Goal: Book appointment/travel/reservation

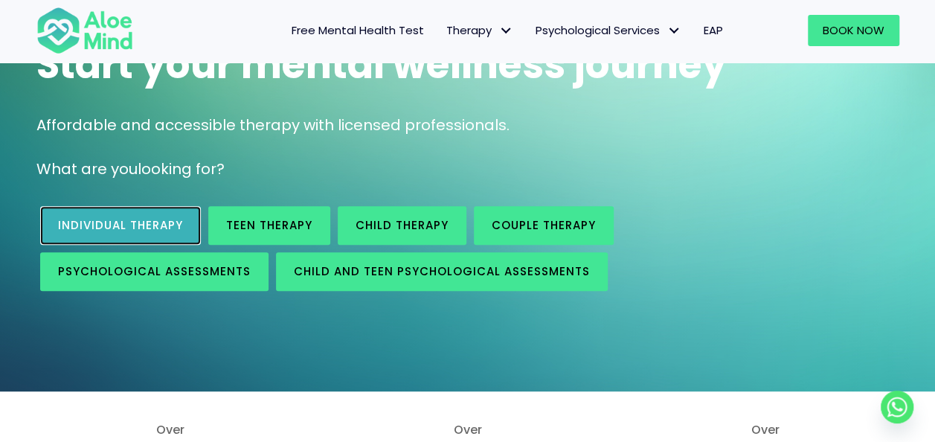
click at [89, 220] on span "Individual therapy" at bounding box center [120, 225] width 125 height 16
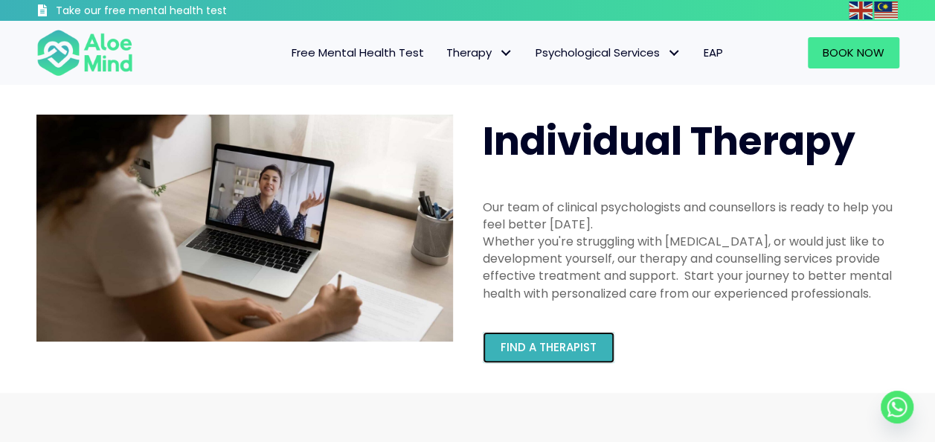
click at [509, 348] on span "Find a therapist" at bounding box center [549, 347] width 96 height 16
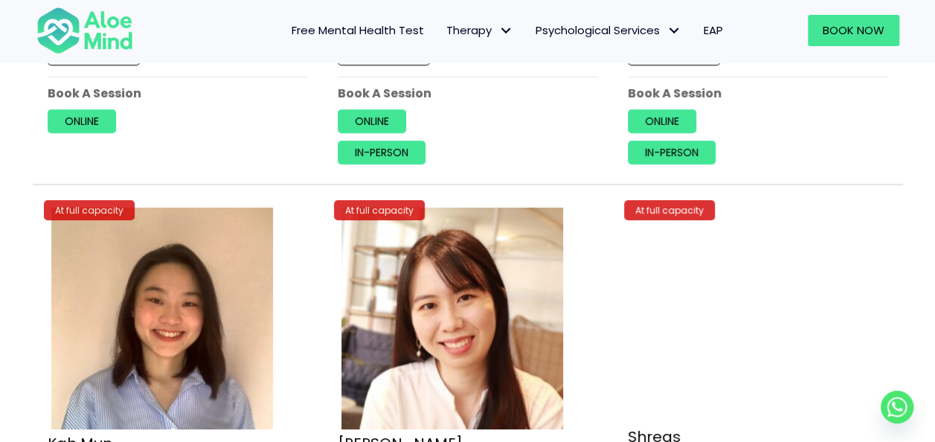
scroll to position [5729, 0]
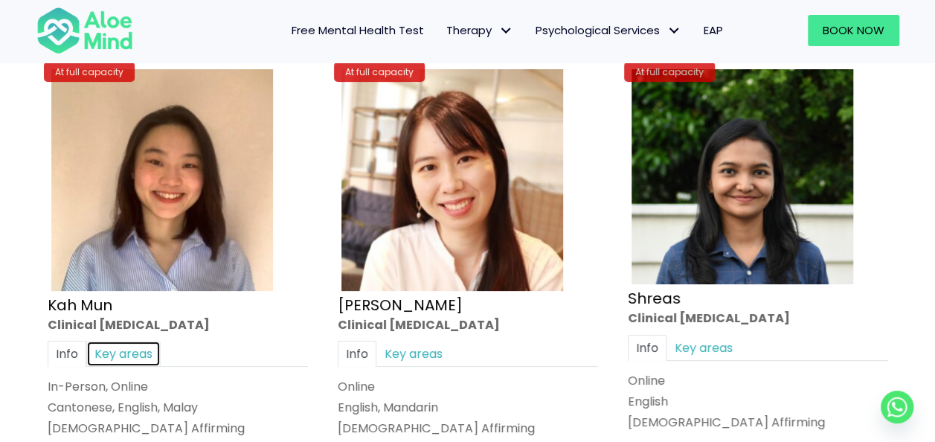
click at [145, 344] on link "Key areas" at bounding box center [123, 353] width 74 height 26
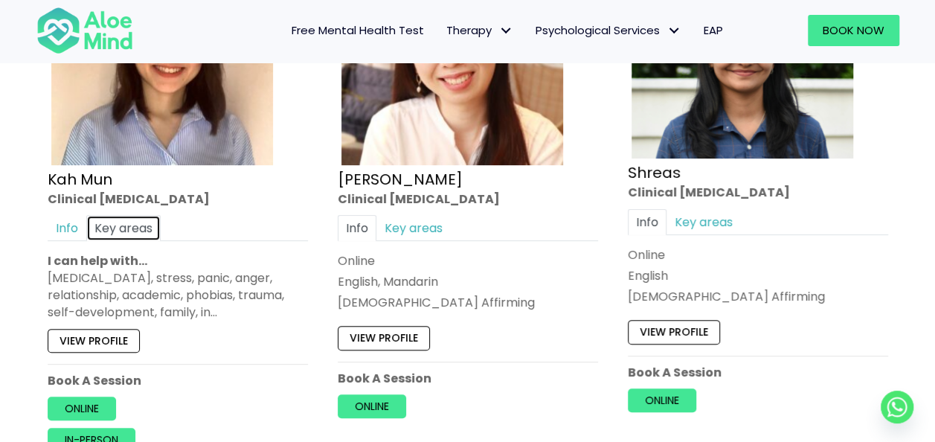
scroll to position [5878, 0]
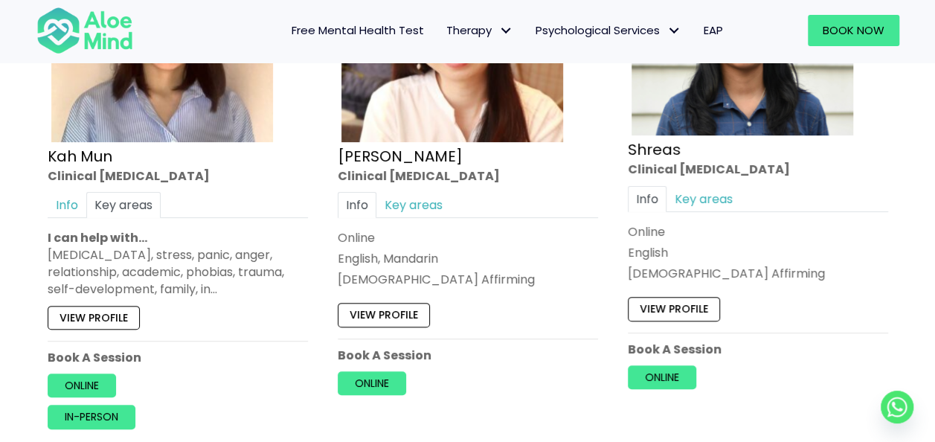
drag, startPoint x: 214, startPoint y: 277, endPoint x: 190, endPoint y: 275, distance: 24.6
click at [214, 277] on div "[MEDICAL_DATA], stress, panic, anger, relationship, academic, phobias, trauma, …" at bounding box center [178, 272] width 260 height 52
click at [89, 373] on link "Online" at bounding box center [82, 385] width 68 height 24
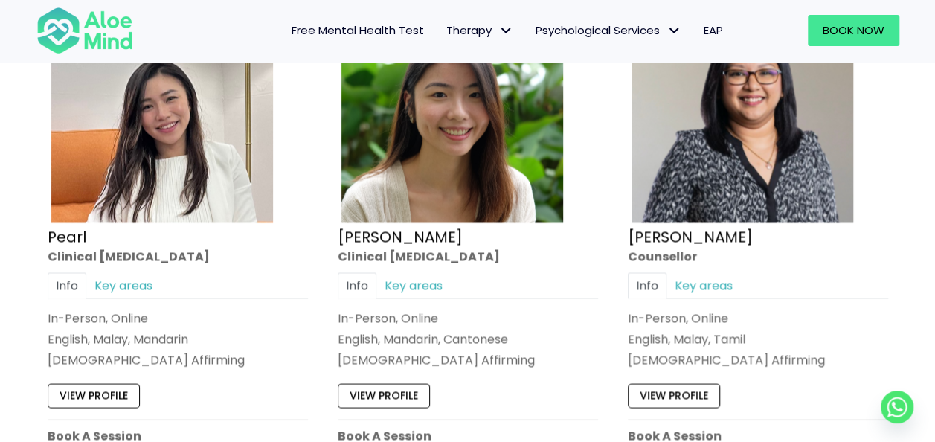
scroll to position [4018, 0]
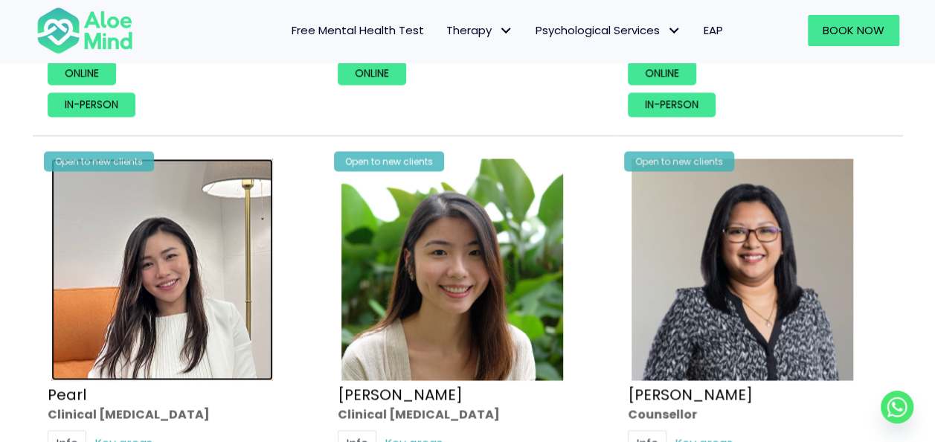
click at [185, 232] on img at bounding box center [162, 269] width 222 height 222
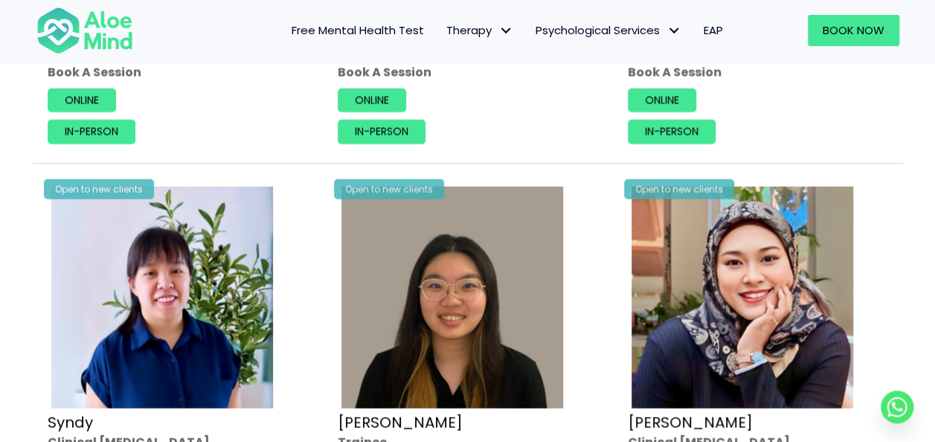
scroll to position [4687, 0]
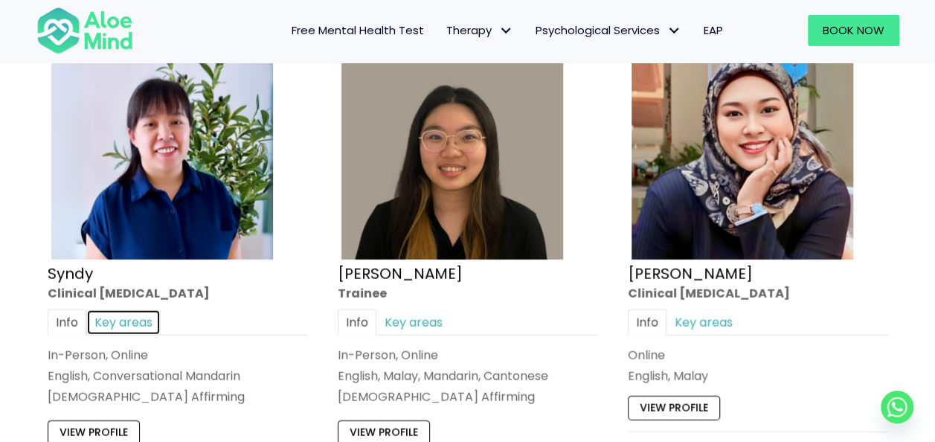
click at [126, 310] on link "Key areas" at bounding box center [123, 323] width 74 height 26
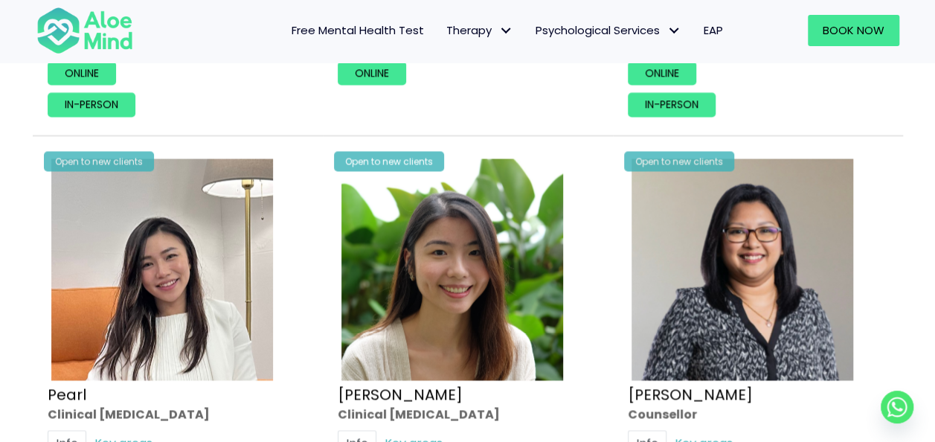
scroll to position [3571, 0]
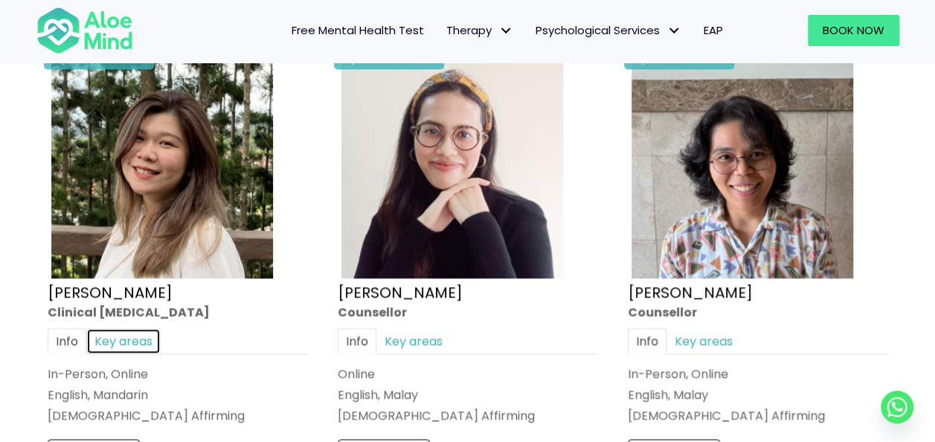
click at [104, 332] on link "Key areas" at bounding box center [123, 341] width 74 height 26
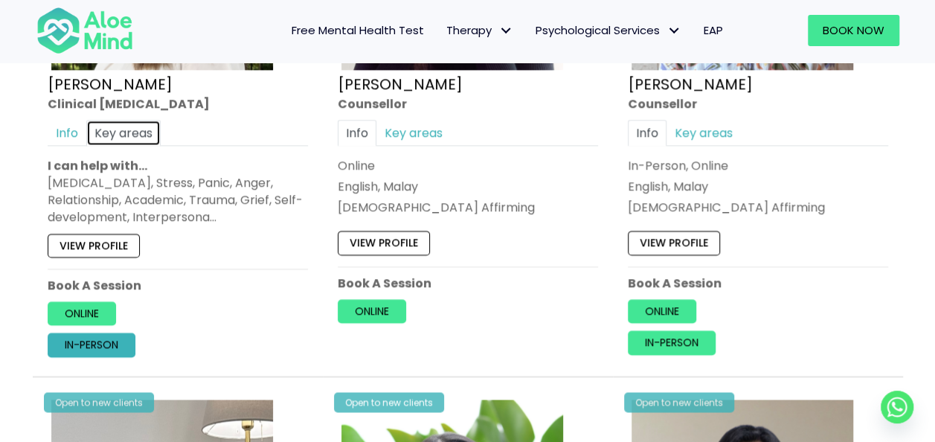
scroll to position [3794, 0]
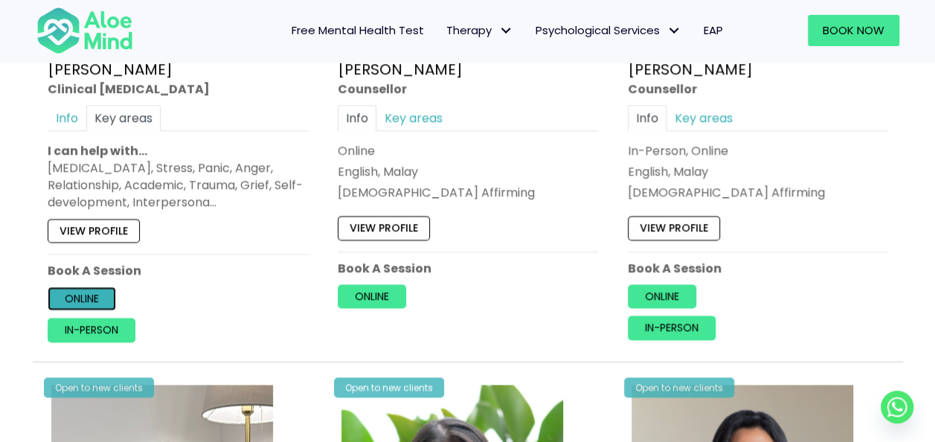
click at [92, 287] on link "Online" at bounding box center [82, 298] width 68 height 24
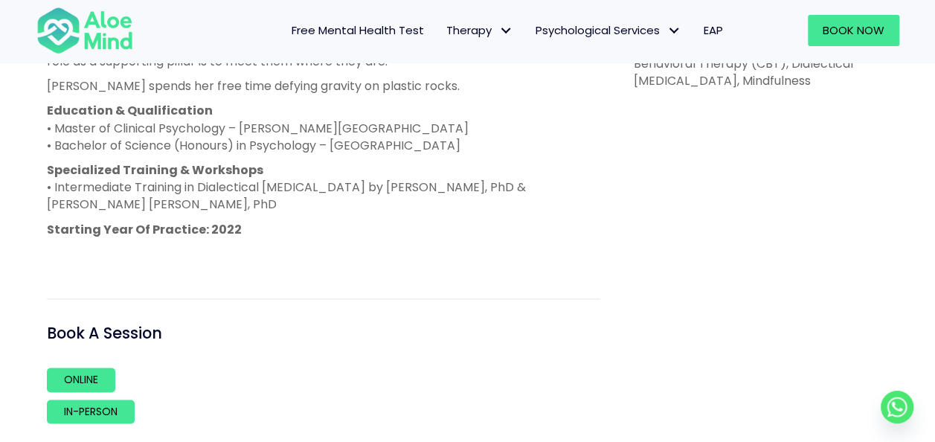
scroll to position [967, 0]
